Goal: Task Accomplishment & Management: Use online tool/utility

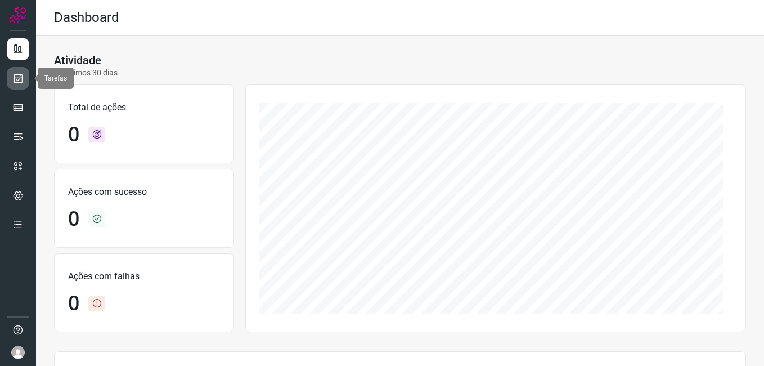
click at [23, 82] on icon at bounding box center [18, 78] width 12 height 11
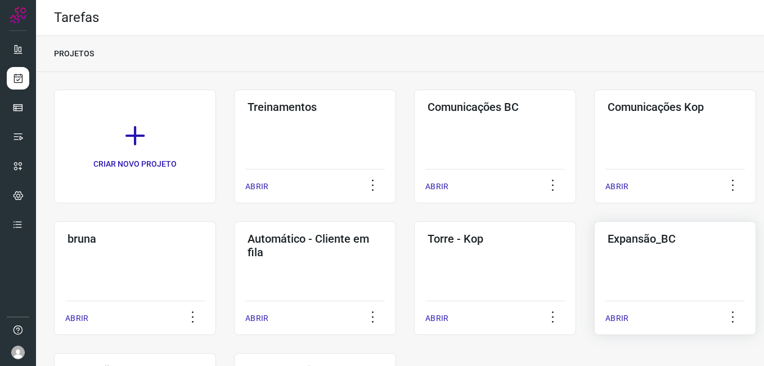
click at [652, 261] on div "Expansão_BC ABRIR" at bounding box center [675, 278] width 162 height 114
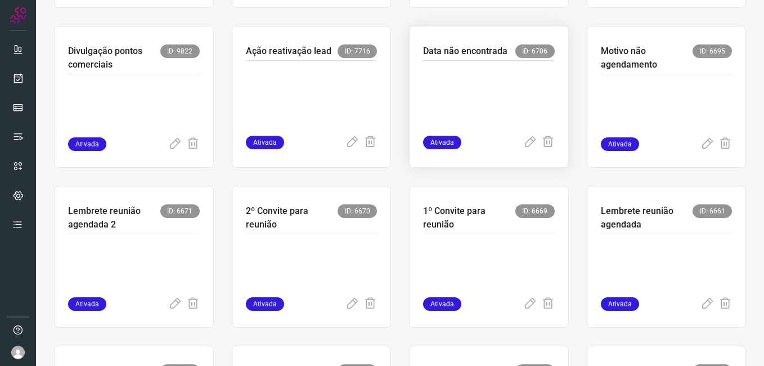
scroll to position [281, 0]
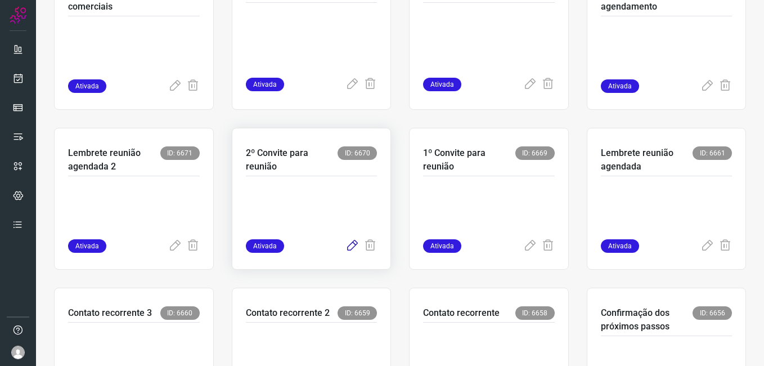
click at [348, 248] on icon at bounding box center [353, 246] width 14 height 14
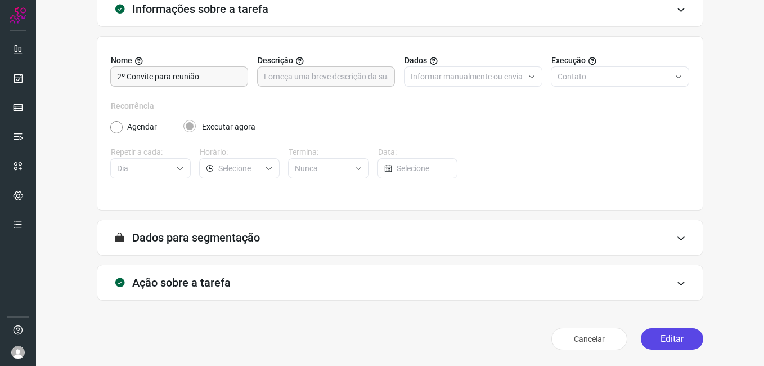
scroll to position [74, 0]
click at [654, 338] on button "Editar" at bounding box center [672, 338] width 62 height 21
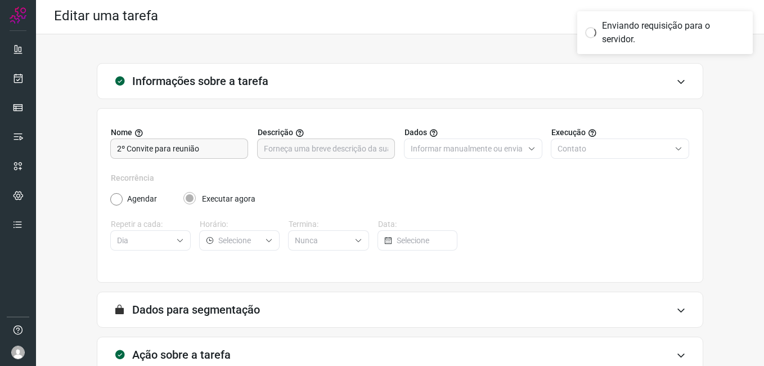
scroll to position [0, 0]
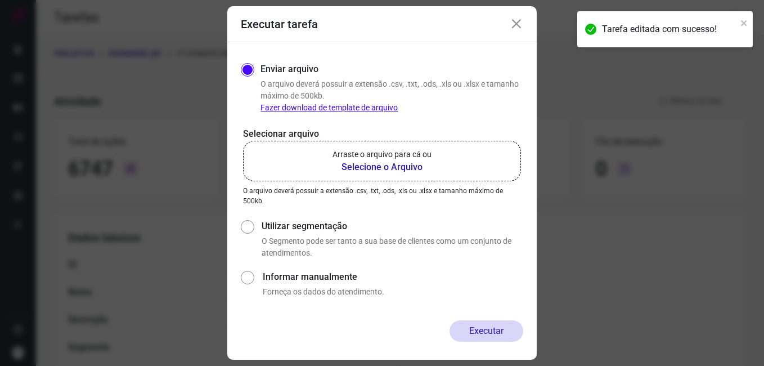
click at [408, 170] on b "Selecione o Arquivo" at bounding box center [382, 167] width 99 height 14
click at [0, 0] on input "Arraste o arquivo para cá ou Selecione o Arquivo" at bounding box center [0, 0] width 0 height 0
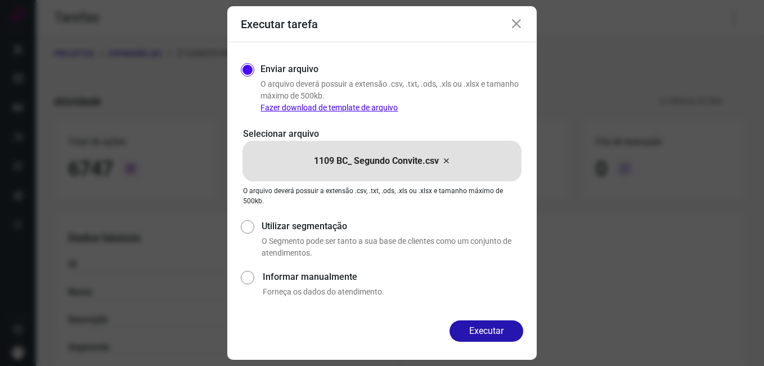
drag, startPoint x: 486, startPoint y: 326, endPoint x: 478, endPoint y: 329, distance: 8.7
click at [486, 326] on button "Executar" at bounding box center [487, 330] width 74 height 21
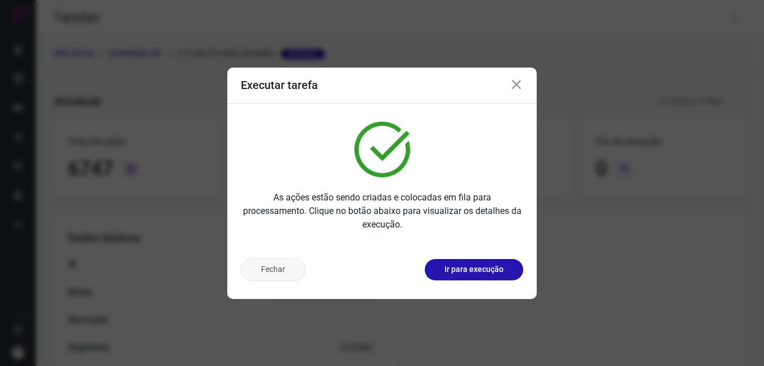
click at [268, 268] on button "Fechar" at bounding box center [273, 269] width 65 height 23
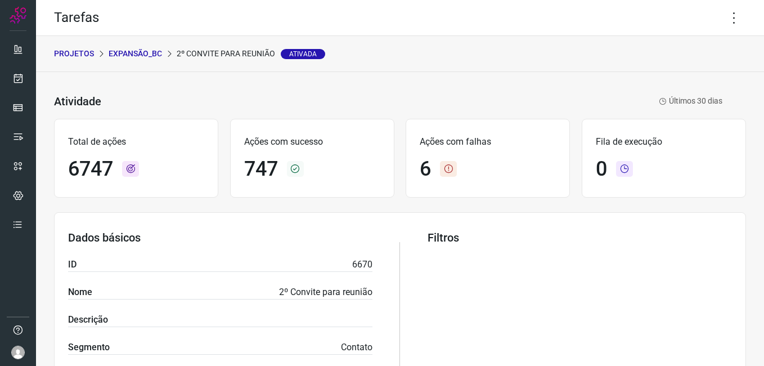
click at [139, 58] on p "Expansão_BC" at bounding box center [135, 54] width 53 height 12
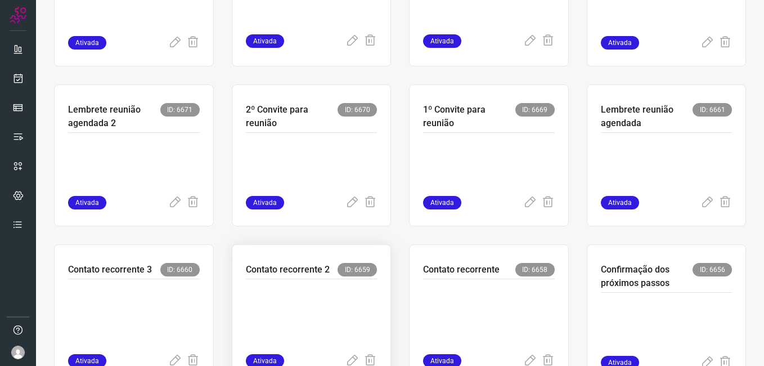
scroll to position [338, 0]
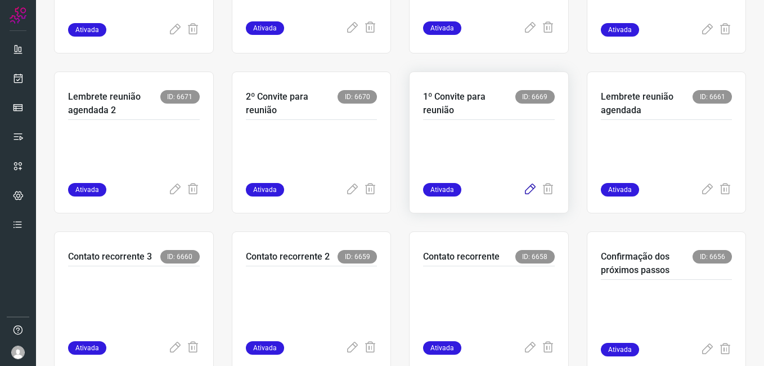
click at [523, 191] on icon at bounding box center [530, 190] width 14 height 14
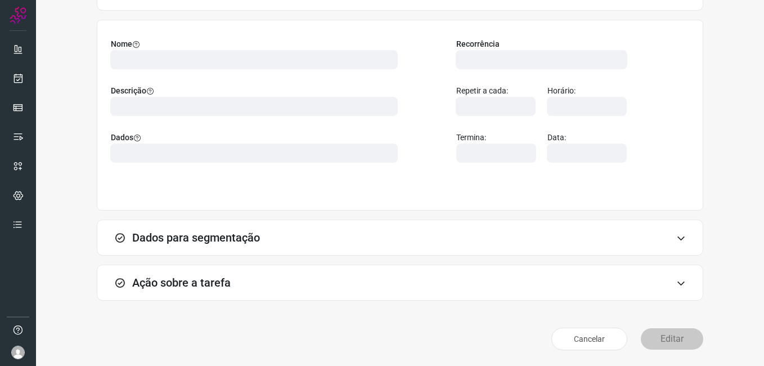
scroll to position [74, 0]
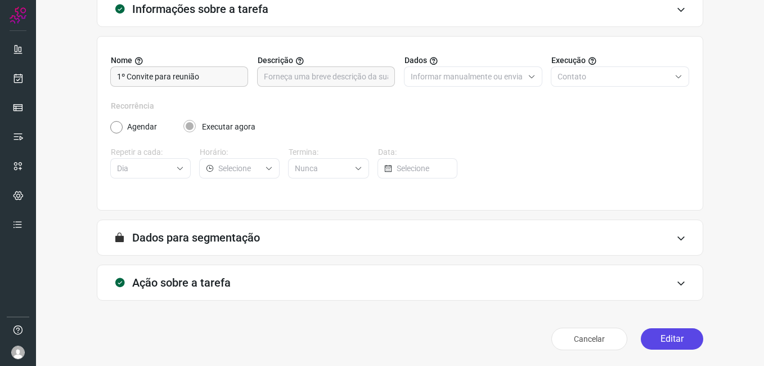
click at [660, 338] on button "Editar" at bounding box center [672, 338] width 62 height 21
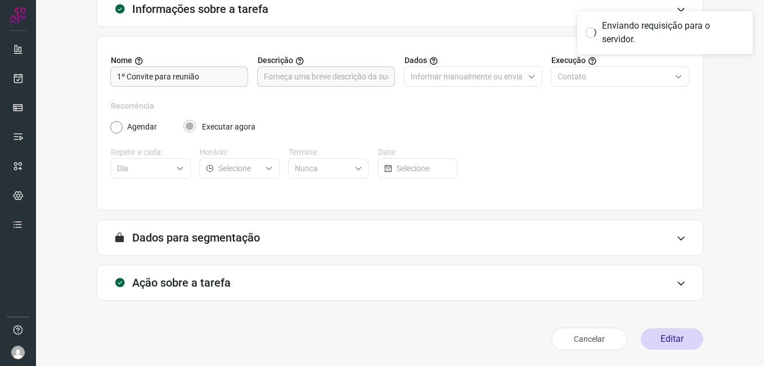
scroll to position [1, 0]
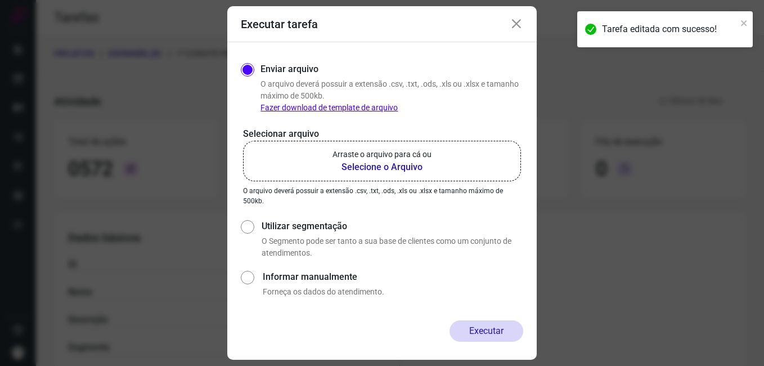
click at [353, 166] on b "Selecione o Arquivo" at bounding box center [382, 167] width 99 height 14
click at [0, 0] on input "Arraste o arquivo para cá ou Selecione o Arquivo" at bounding box center [0, 0] width 0 height 0
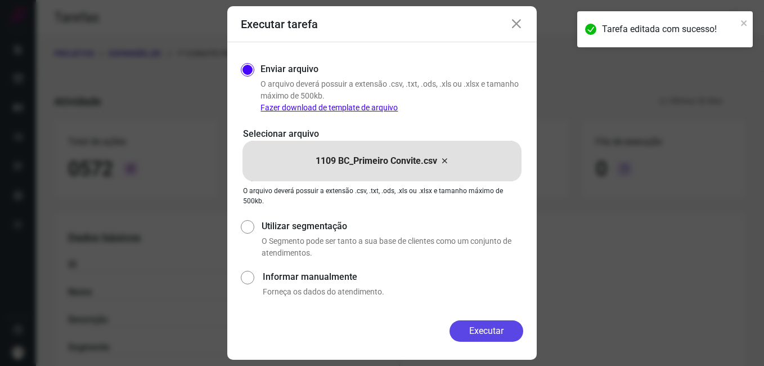
click at [457, 326] on button "Executar" at bounding box center [487, 330] width 74 height 21
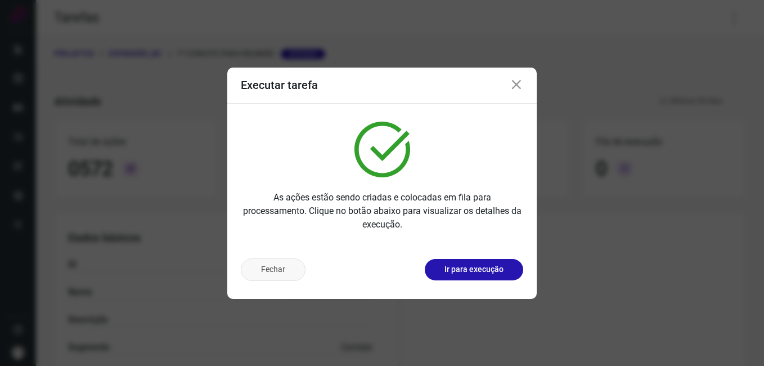
click at [271, 277] on button "Fechar" at bounding box center [273, 269] width 65 height 23
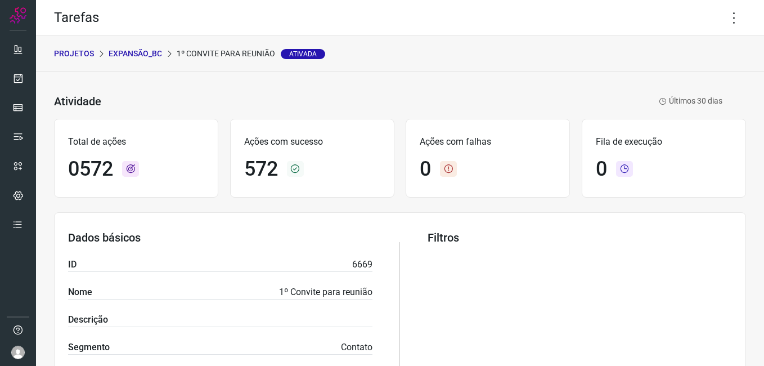
click at [119, 57] on p "Expansão_BC" at bounding box center [135, 54] width 53 height 12
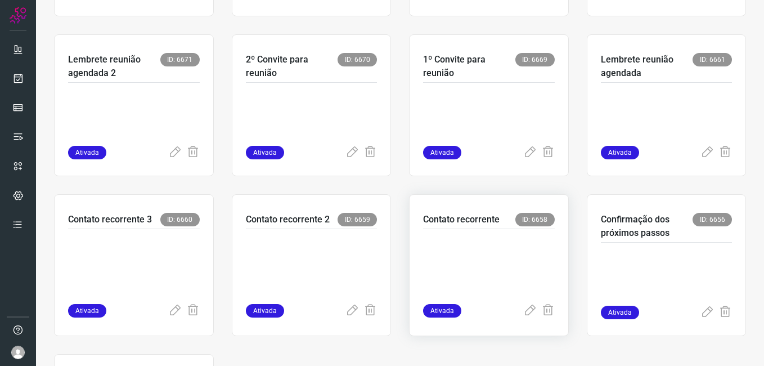
scroll to position [394, 0]
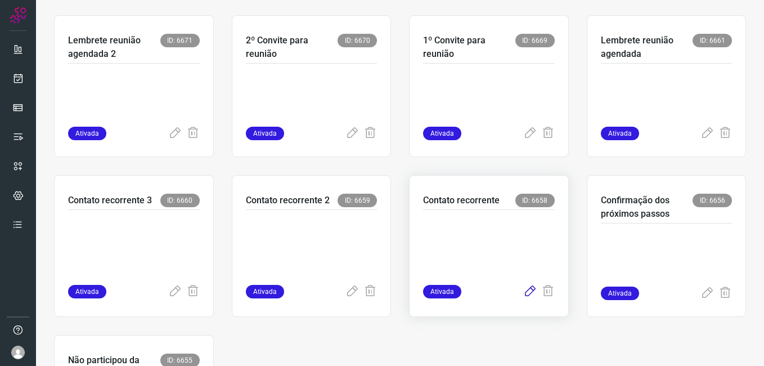
click at [523, 289] on icon at bounding box center [530, 292] width 14 height 14
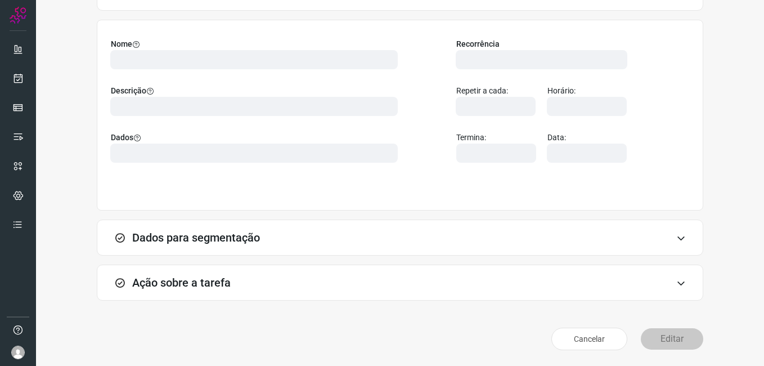
scroll to position [74, 0]
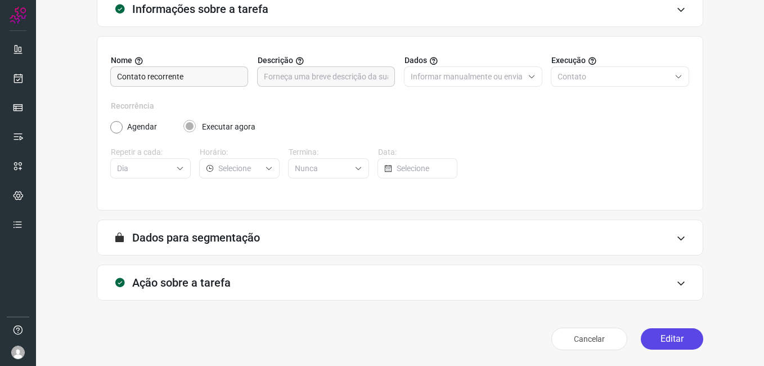
click at [647, 339] on button "Editar" at bounding box center [672, 338] width 62 height 21
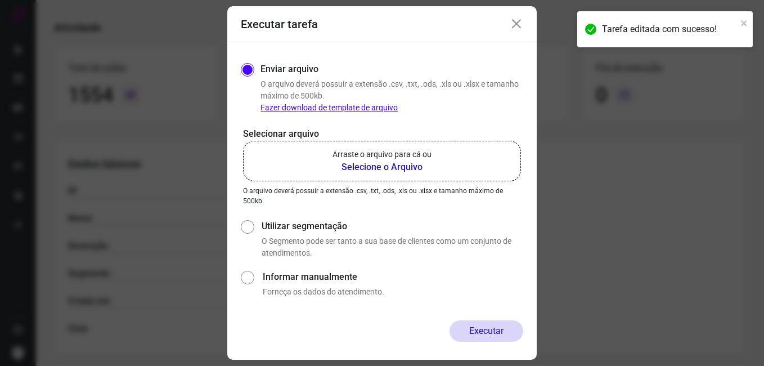
click at [392, 165] on b "Selecione o Arquivo" at bounding box center [382, 167] width 99 height 14
click at [0, 0] on input "Arraste o arquivo para cá ou Selecione o Arquivo" at bounding box center [0, 0] width 0 height 0
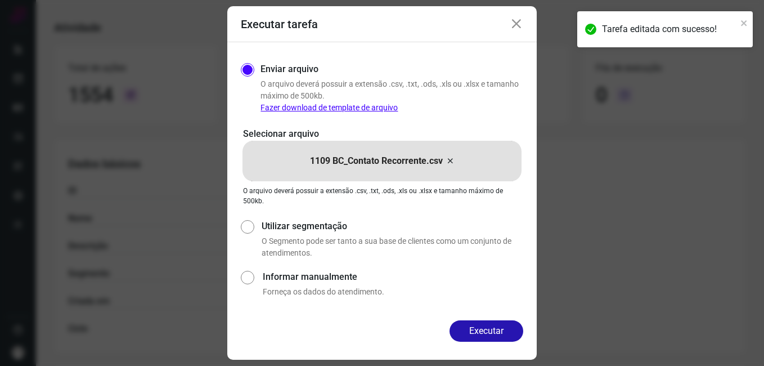
click at [484, 330] on button "Executar" at bounding box center [487, 330] width 74 height 21
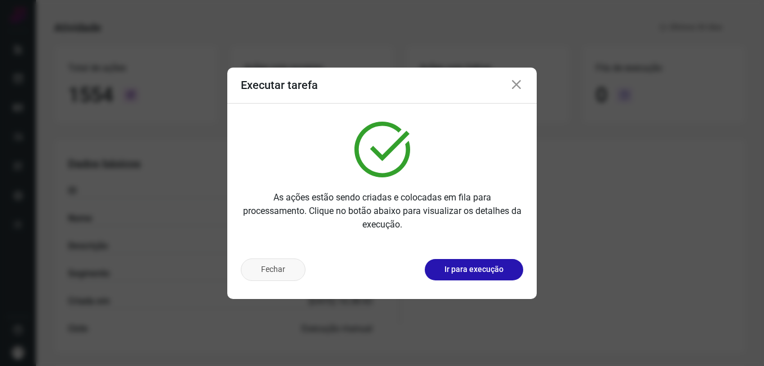
click at [274, 267] on button "Fechar" at bounding box center [273, 269] width 65 height 23
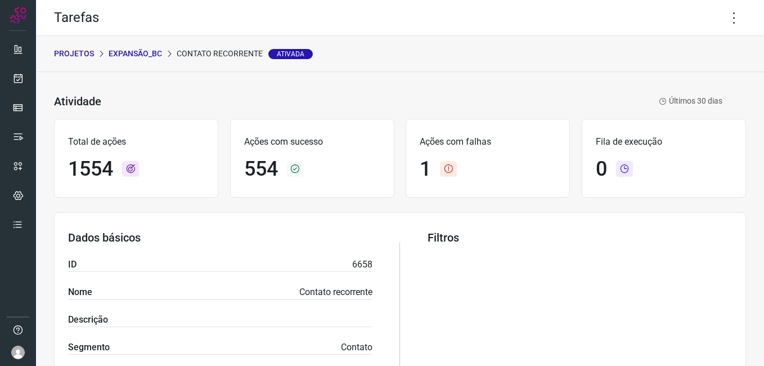
click at [142, 59] on p "Expansão_BC" at bounding box center [135, 54] width 53 height 12
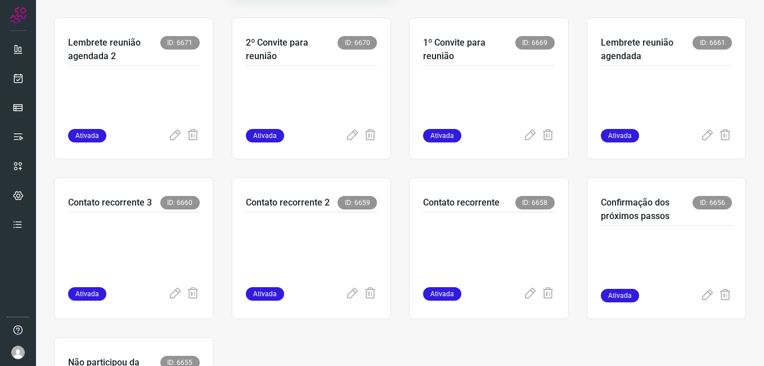
scroll to position [394, 0]
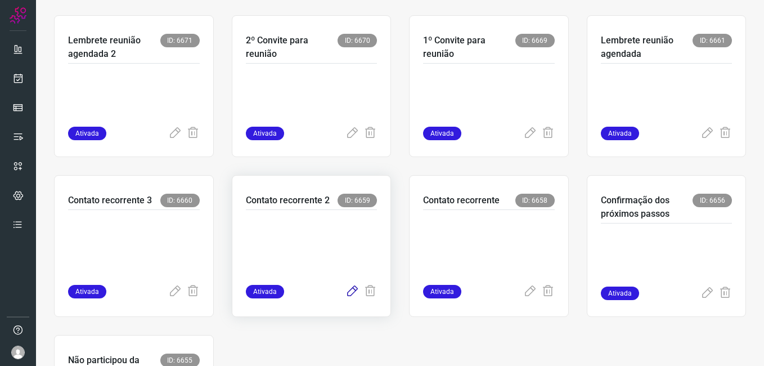
click at [346, 291] on icon at bounding box center [353, 292] width 14 height 14
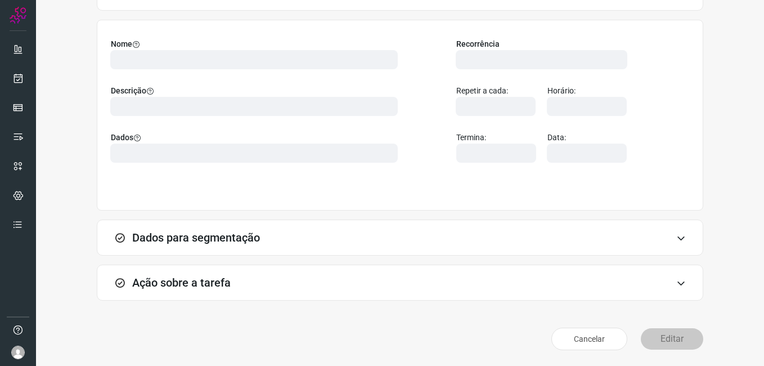
scroll to position [74, 0]
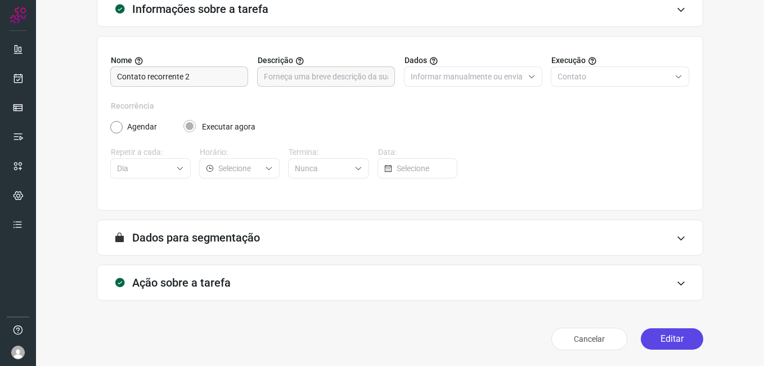
click at [658, 341] on button "Editar" at bounding box center [672, 338] width 62 height 21
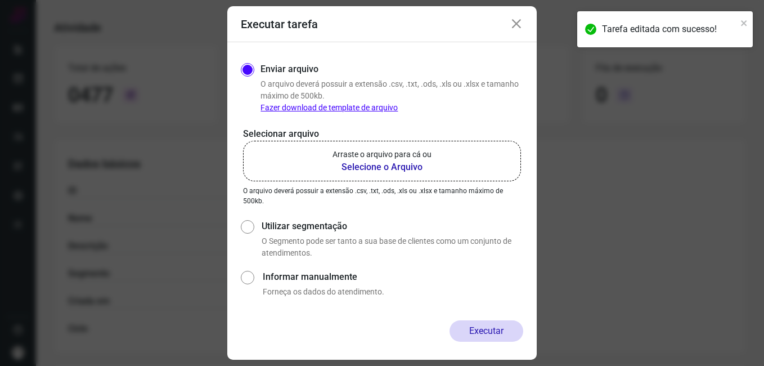
click at [390, 160] on b "Selecione o Arquivo" at bounding box center [382, 167] width 99 height 14
click at [0, 0] on input "Arraste o arquivo para cá ou Selecione o Arquivo" at bounding box center [0, 0] width 0 height 0
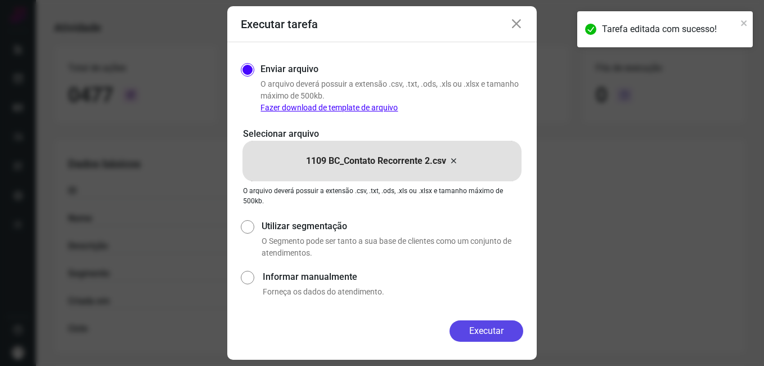
click at [471, 332] on button "Executar" at bounding box center [487, 330] width 74 height 21
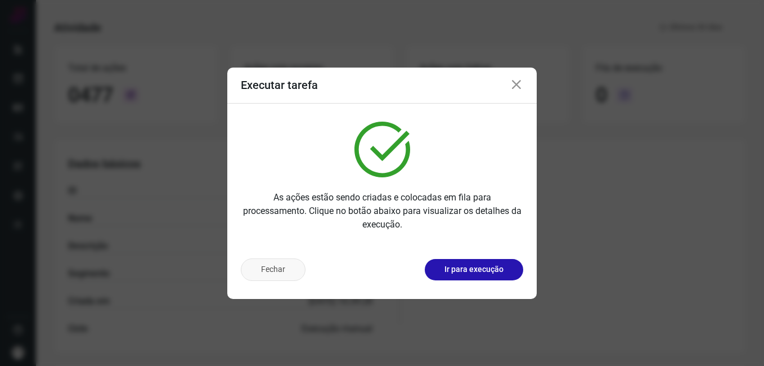
click at [280, 276] on button "Fechar" at bounding box center [273, 269] width 65 height 23
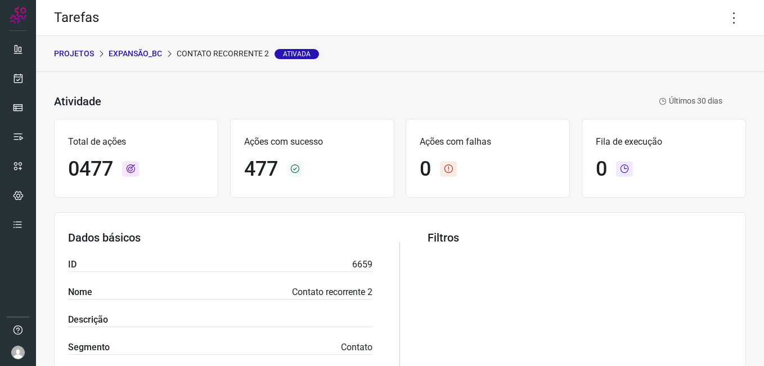
click at [141, 53] on p "Expansão_BC" at bounding box center [135, 54] width 53 height 12
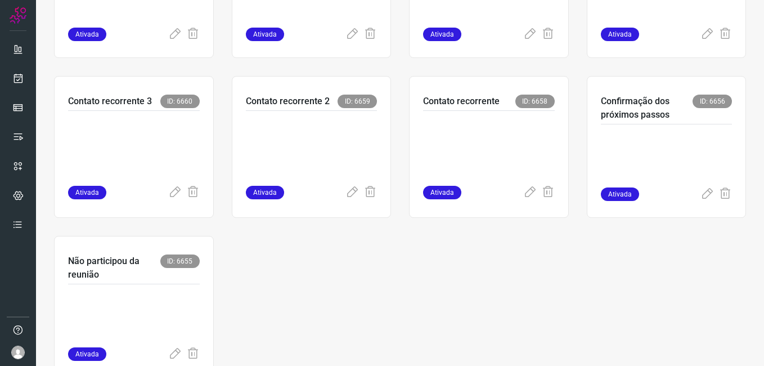
scroll to position [533, 0]
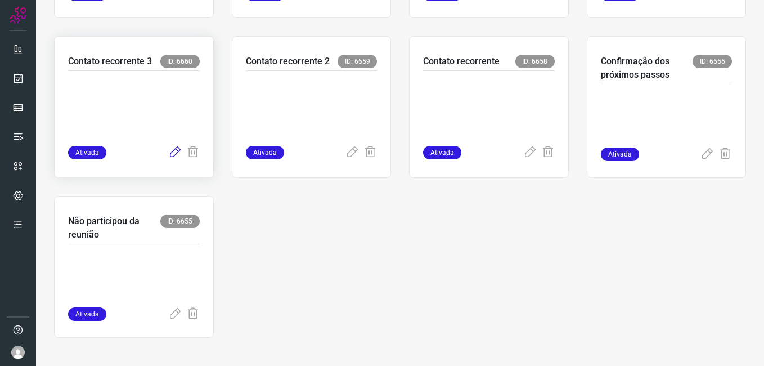
click at [172, 152] on icon at bounding box center [175, 153] width 14 height 14
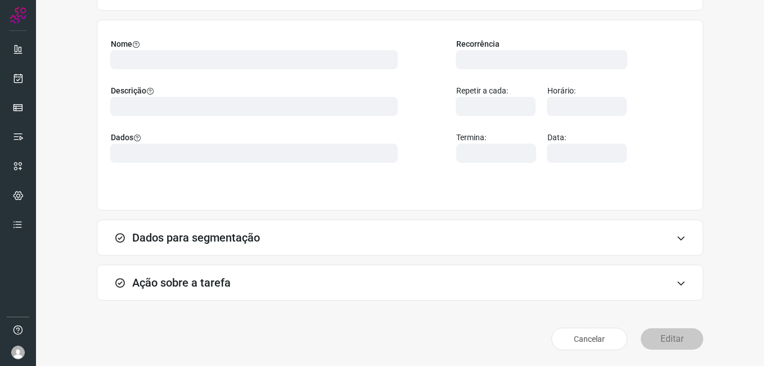
scroll to position [74, 0]
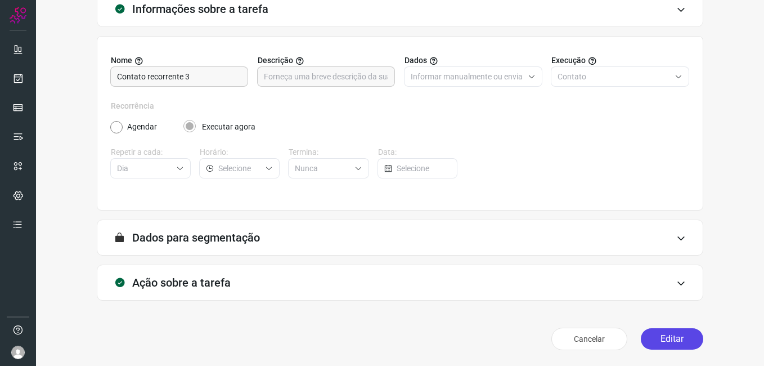
click at [660, 348] on button "Editar" at bounding box center [672, 338] width 62 height 21
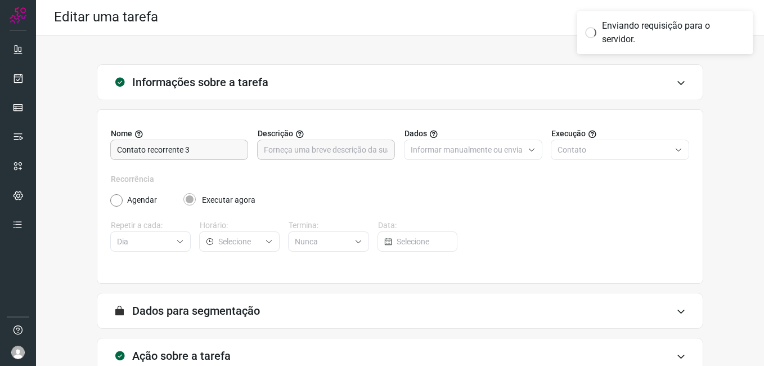
scroll to position [0, 0]
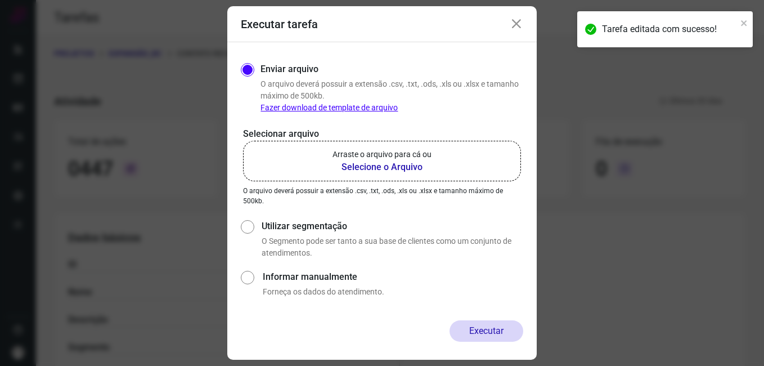
click at [391, 166] on b "Selecione o Arquivo" at bounding box center [382, 167] width 99 height 14
click at [0, 0] on input "Arraste o arquivo para cá ou Selecione o Arquivo" at bounding box center [0, 0] width 0 height 0
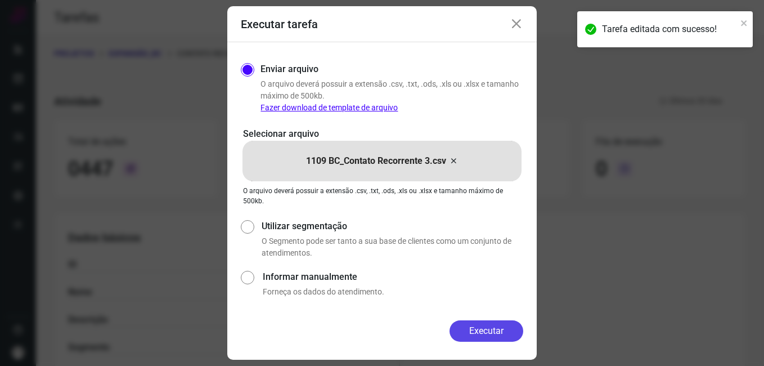
click at [483, 333] on button "Executar" at bounding box center [487, 330] width 74 height 21
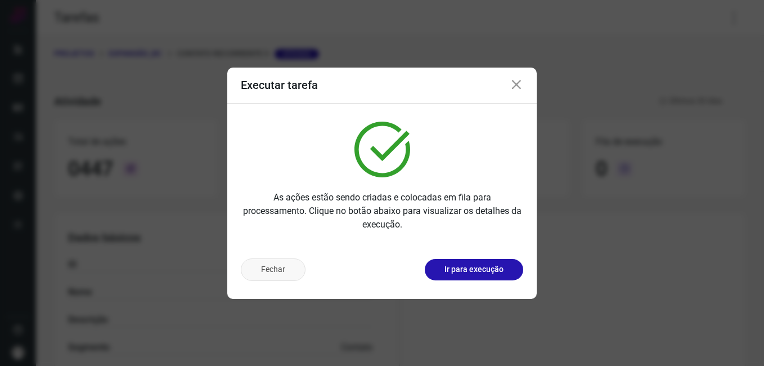
click at [289, 271] on button "Fechar" at bounding box center [273, 269] width 65 height 23
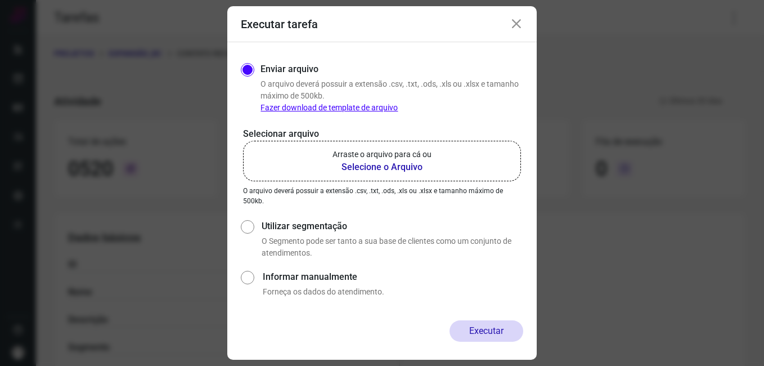
click at [511, 26] on icon at bounding box center [517, 24] width 14 height 14
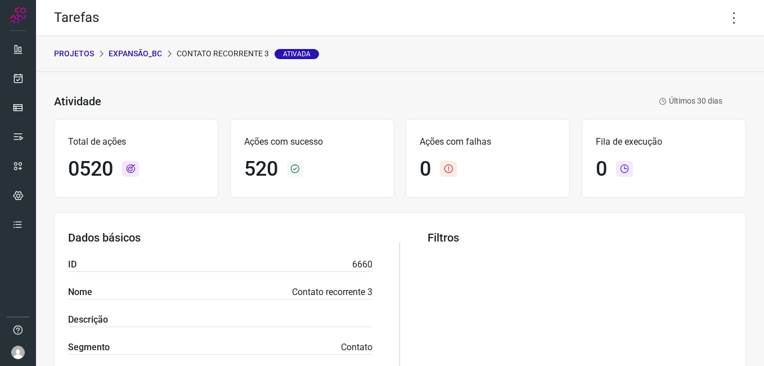
click at [154, 56] on p "Expansão_BC" at bounding box center [135, 54] width 53 height 12
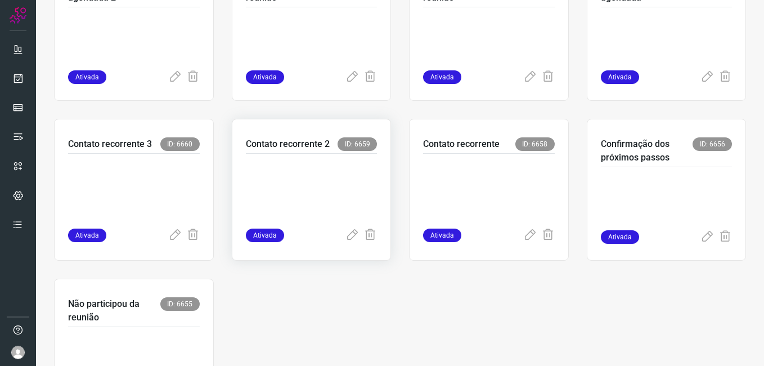
click at [301, 196] on p at bounding box center [312, 188] width 132 height 56
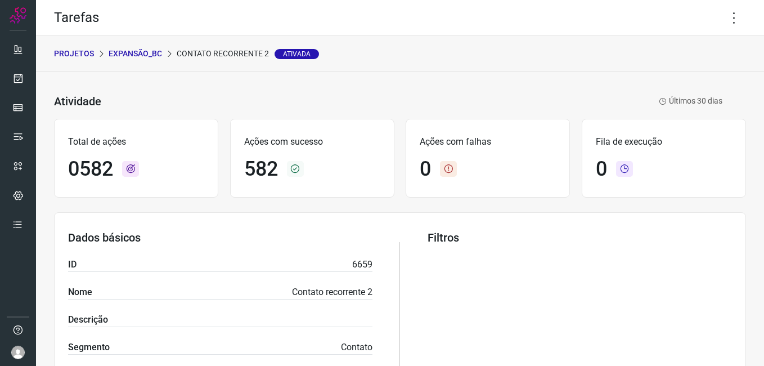
click at [147, 52] on p "Expansão_BC" at bounding box center [135, 54] width 53 height 12
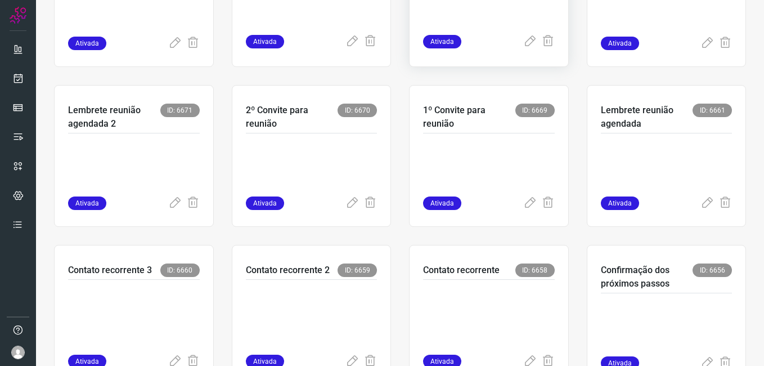
scroll to position [338, 0]
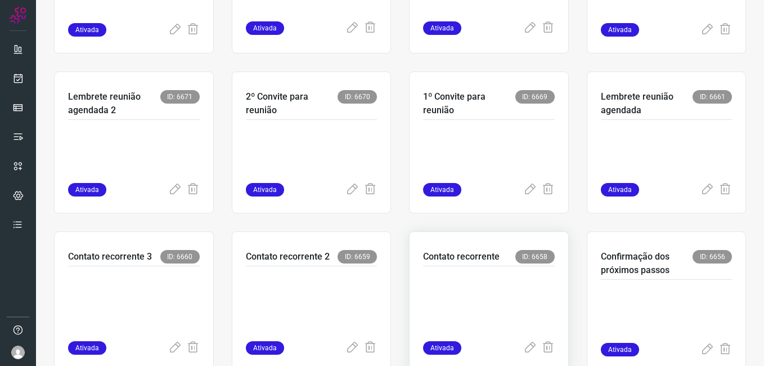
click at [456, 280] on p at bounding box center [489, 301] width 132 height 56
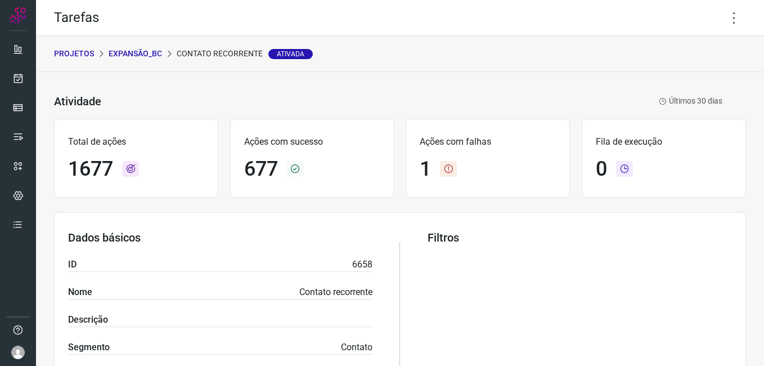
click at [140, 54] on p "Expansão_BC" at bounding box center [135, 54] width 53 height 12
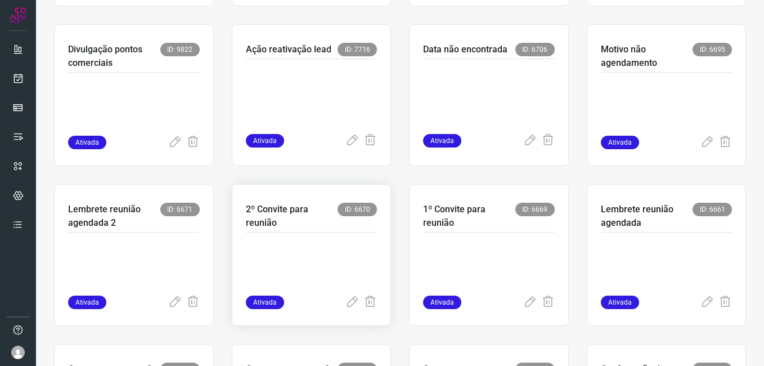
click at [315, 254] on p at bounding box center [312, 267] width 132 height 56
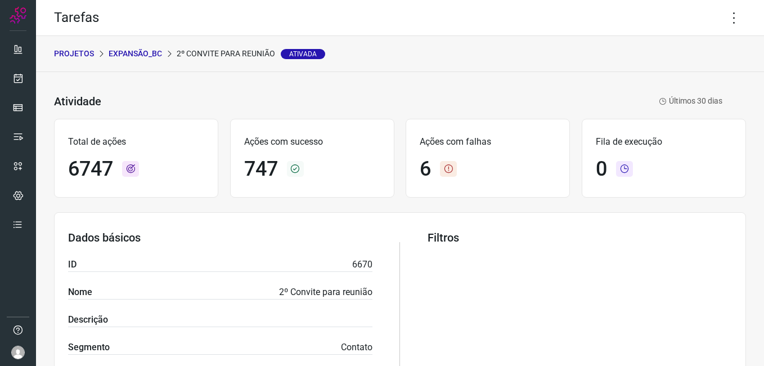
click at [128, 57] on p "Expansão_BC" at bounding box center [135, 54] width 53 height 12
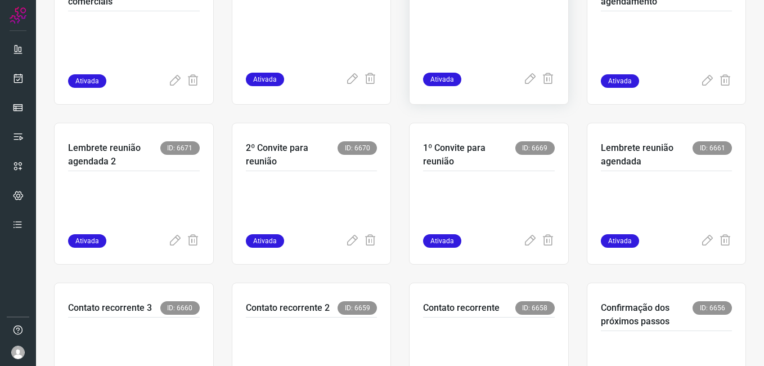
scroll to position [338, 0]
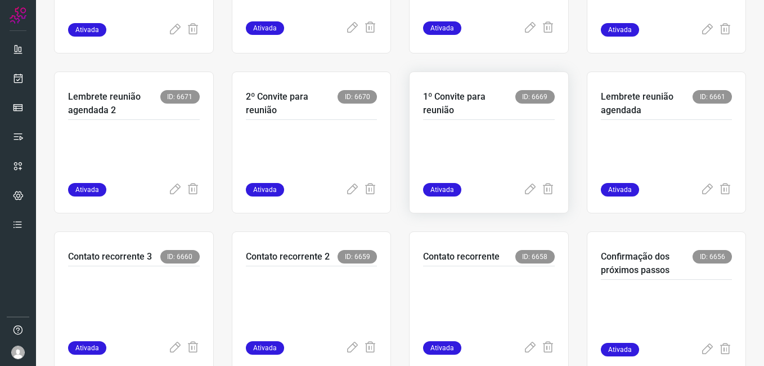
click at [478, 163] on p at bounding box center [489, 155] width 132 height 56
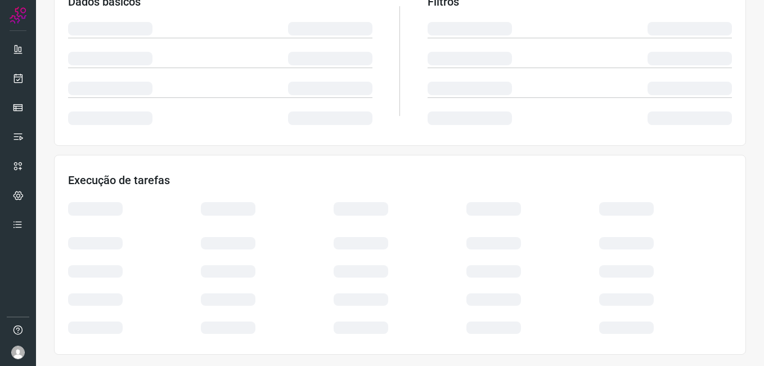
scroll to position [216, 0]
